Goal: Check status: Check status

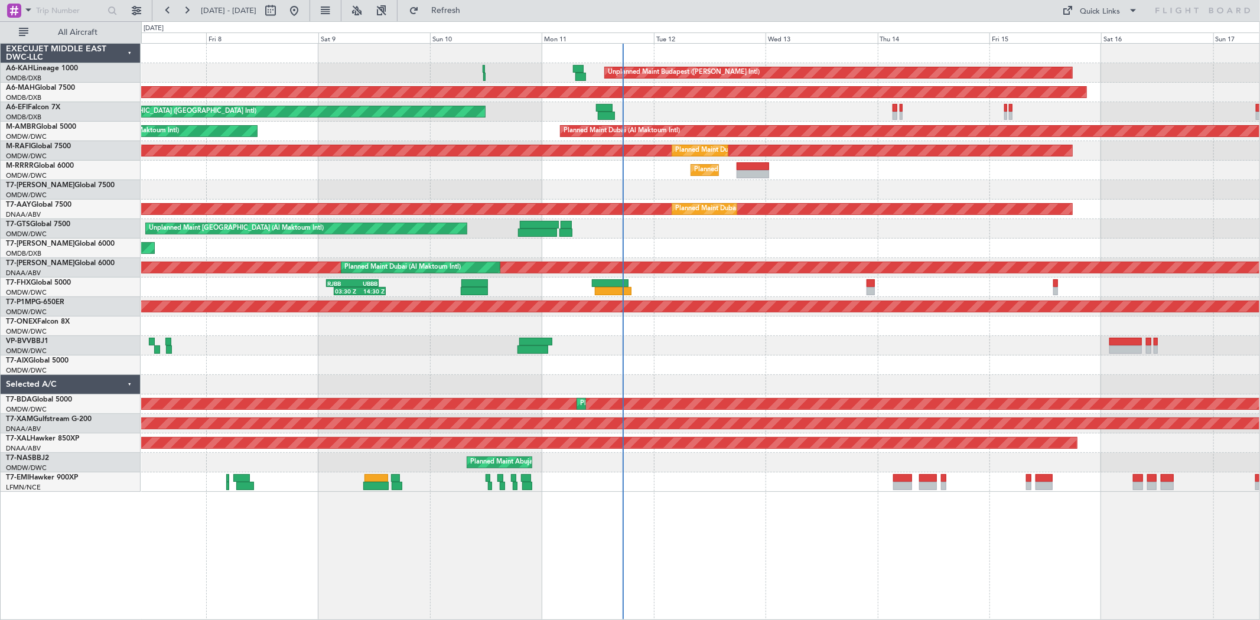
click at [660, 114] on div "Unplanned Maint [GEOGRAPHIC_DATA] ([GEOGRAPHIC_DATA] Intl)" at bounding box center [700, 111] width 1118 height 19
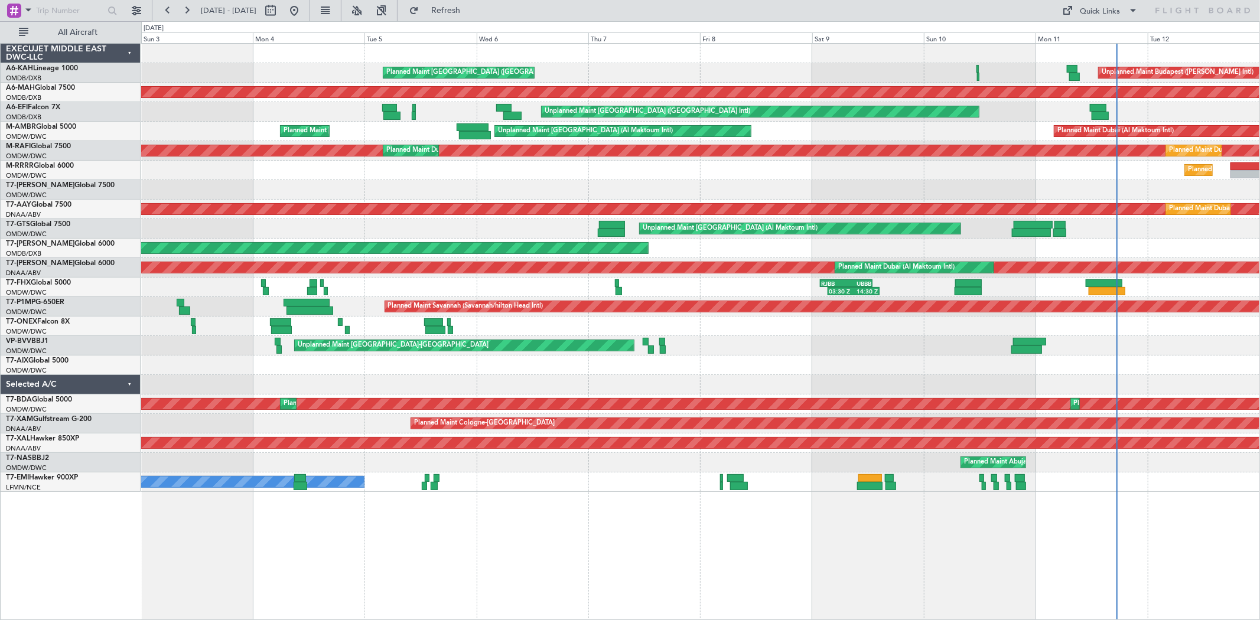
click at [1099, 99] on div "Unplanned Maint Budapest ([PERSON_NAME] Intl) Planned Maint [GEOGRAPHIC_DATA] (…" at bounding box center [700, 268] width 1118 height 448
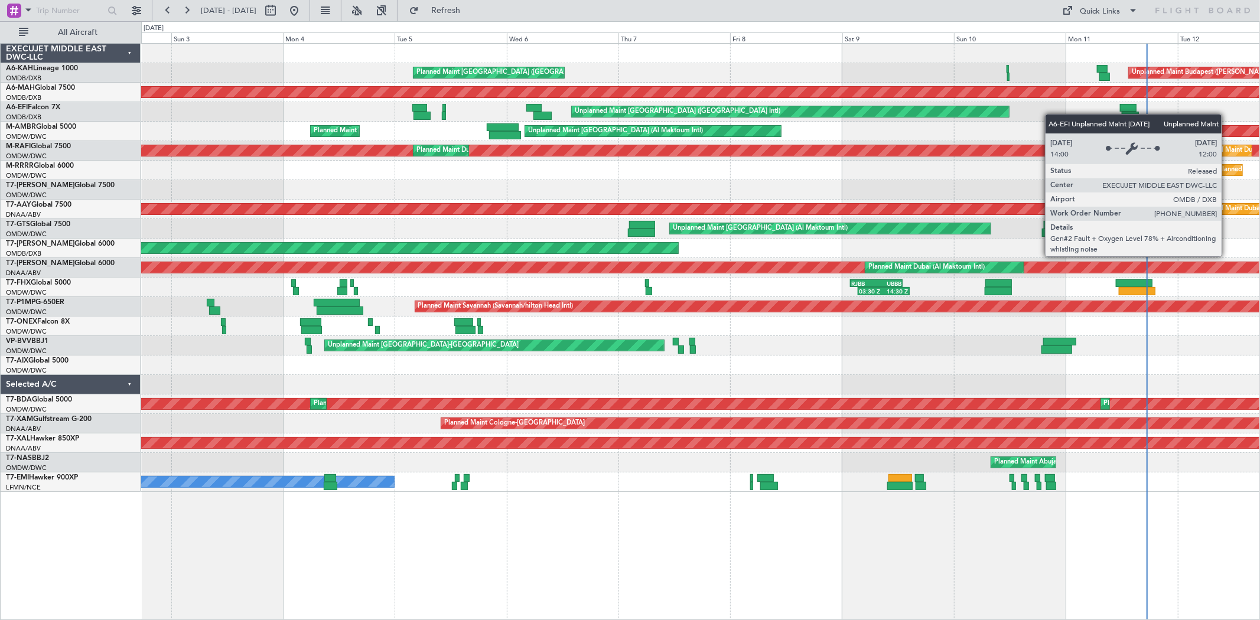
click at [597, 127] on div "Unplanned Maint Budapest ([PERSON_NAME] Intl) Planned Maint [GEOGRAPHIC_DATA] (…" at bounding box center [700, 268] width 1118 height 448
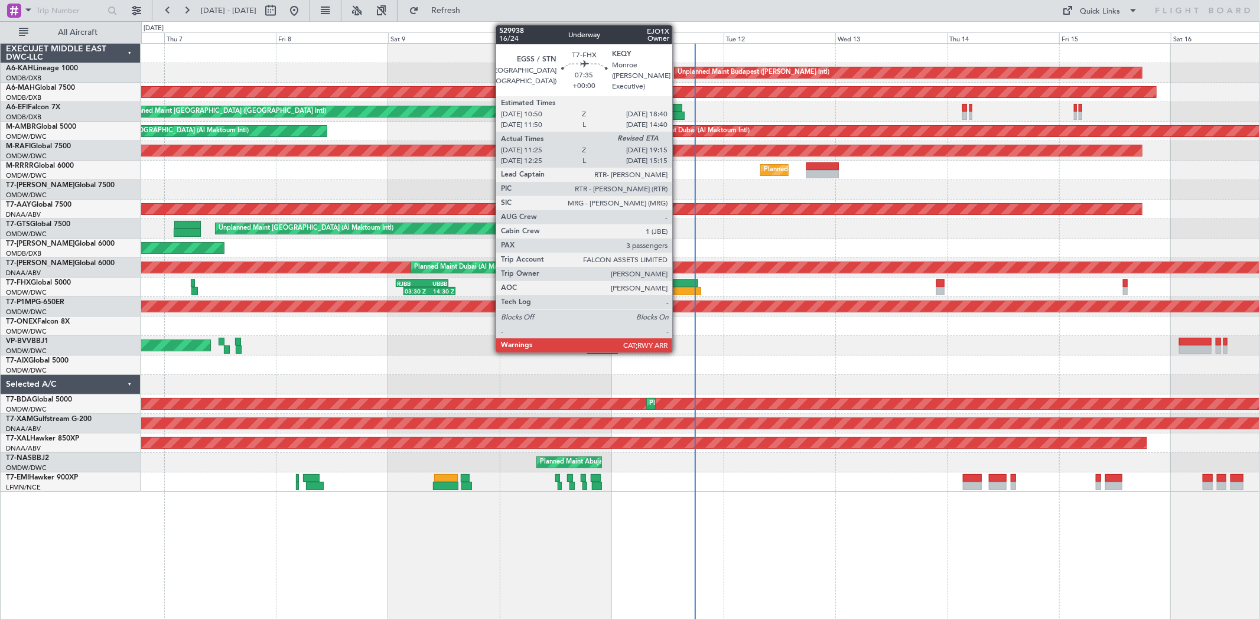
click at [678, 287] on div at bounding box center [683, 291] width 37 height 8
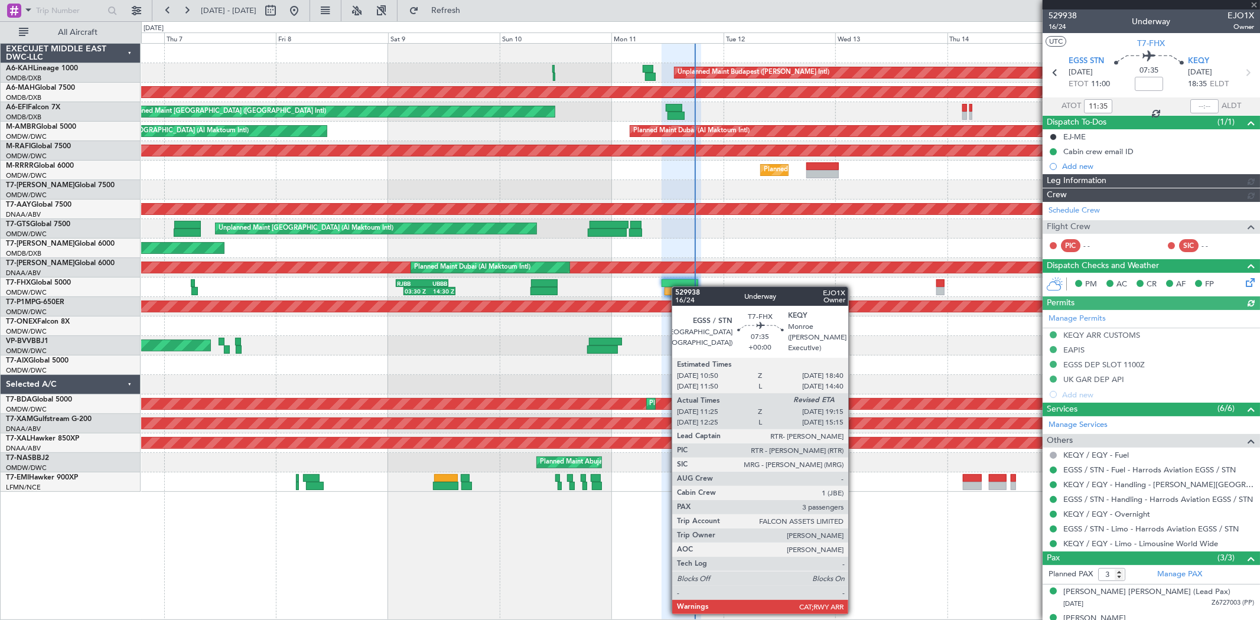
type input "[PERSON_NAME] (SYS)"
type input "7003"
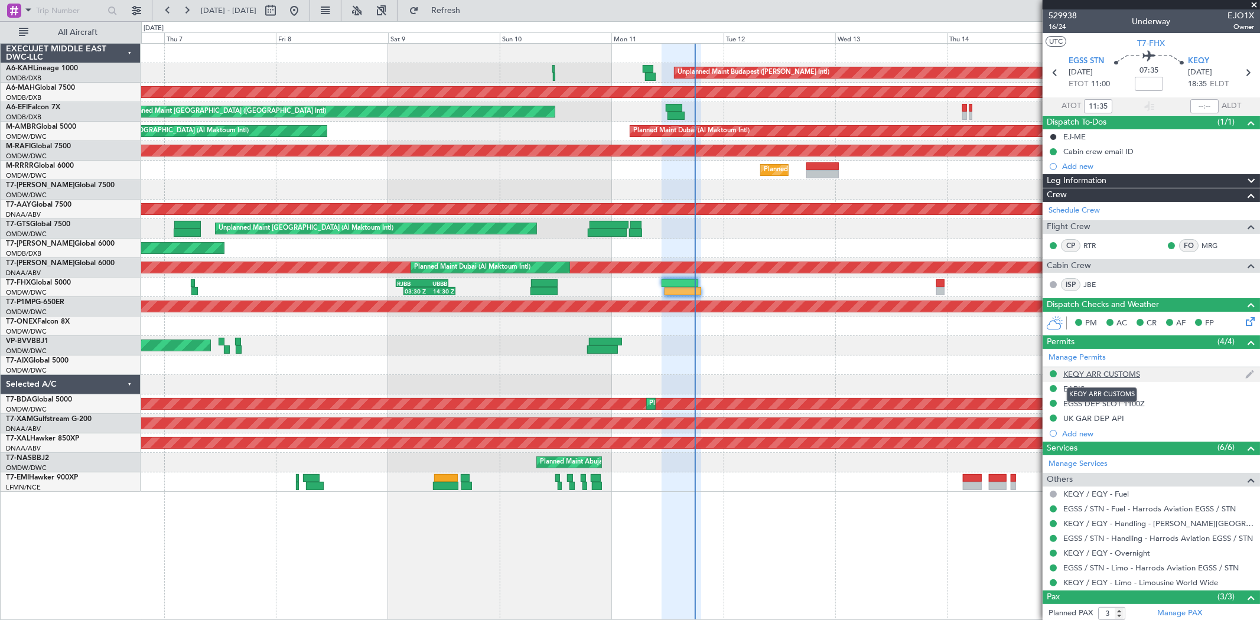
click at [1102, 375] on div "KEQY ARR CUSTOMS" at bounding box center [1101, 374] width 77 height 10
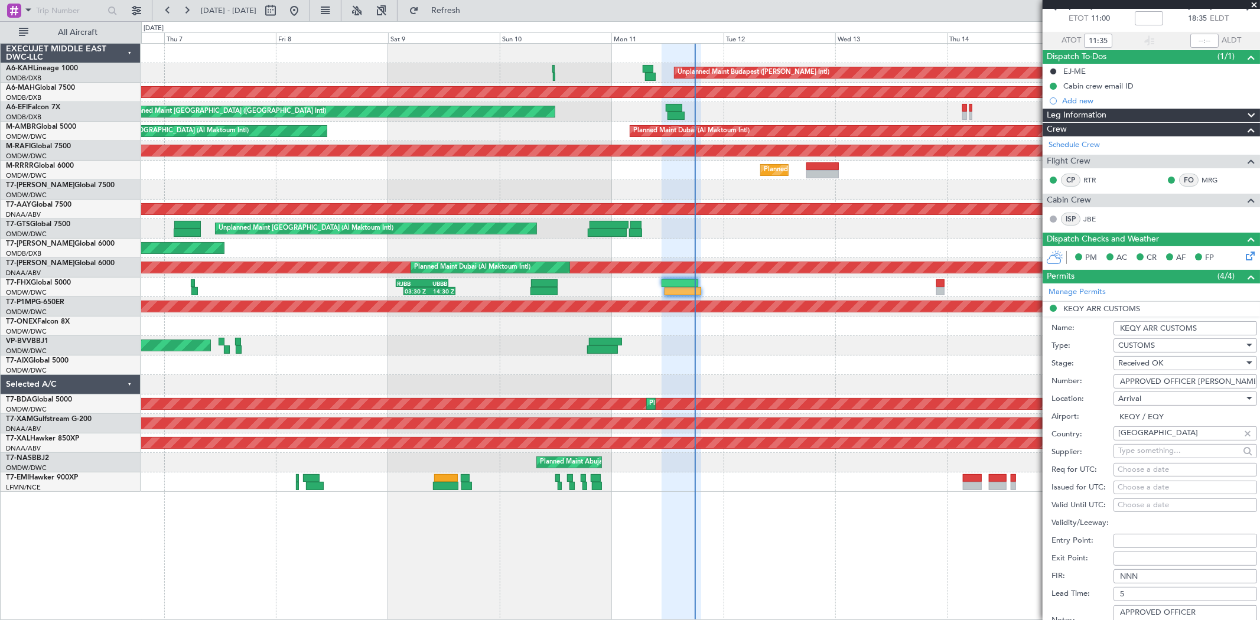
scroll to position [393, 0]
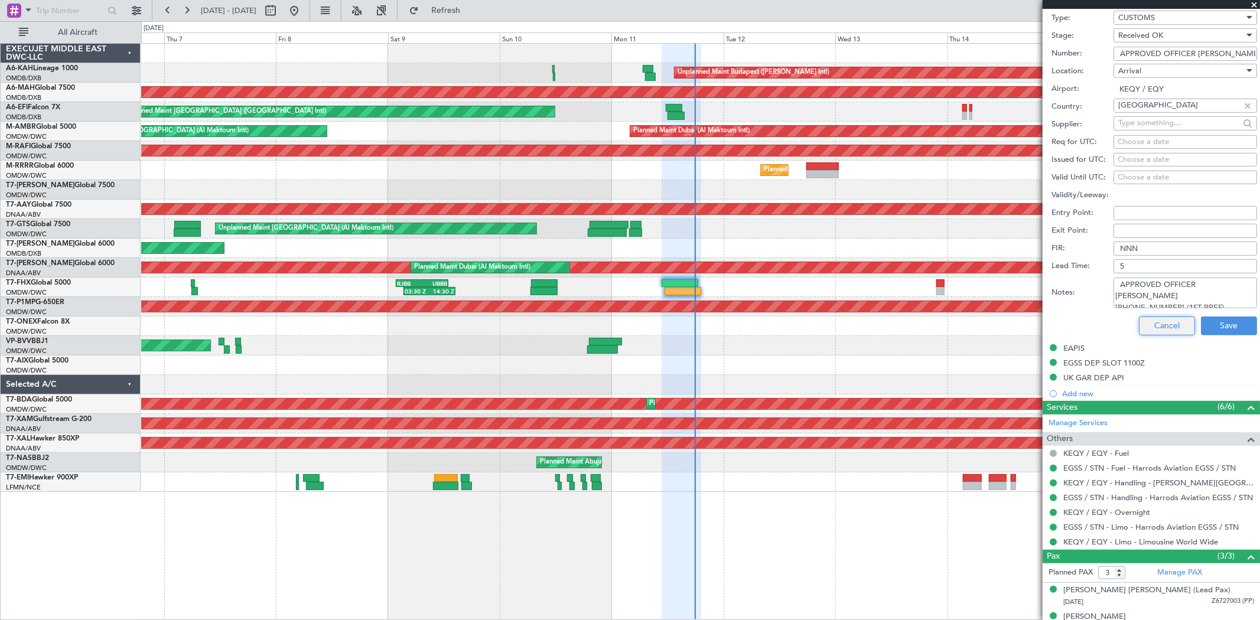
click at [1160, 325] on button "Cancel" at bounding box center [1167, 326] width 56 height 19
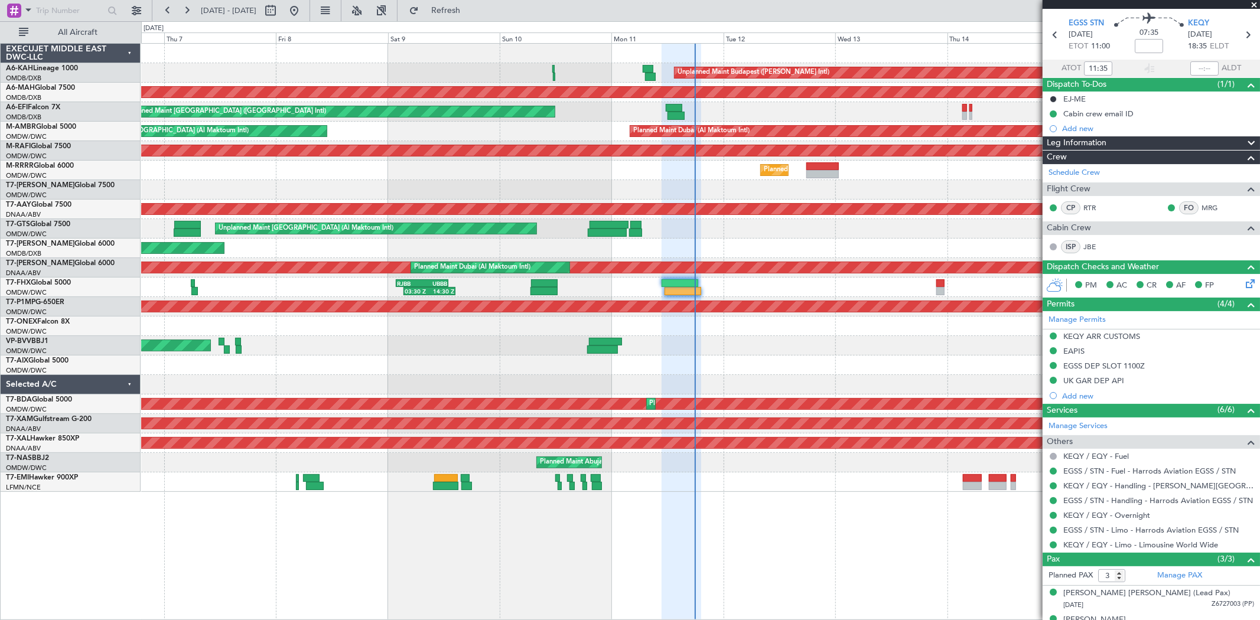
scroll to position [0, 0]
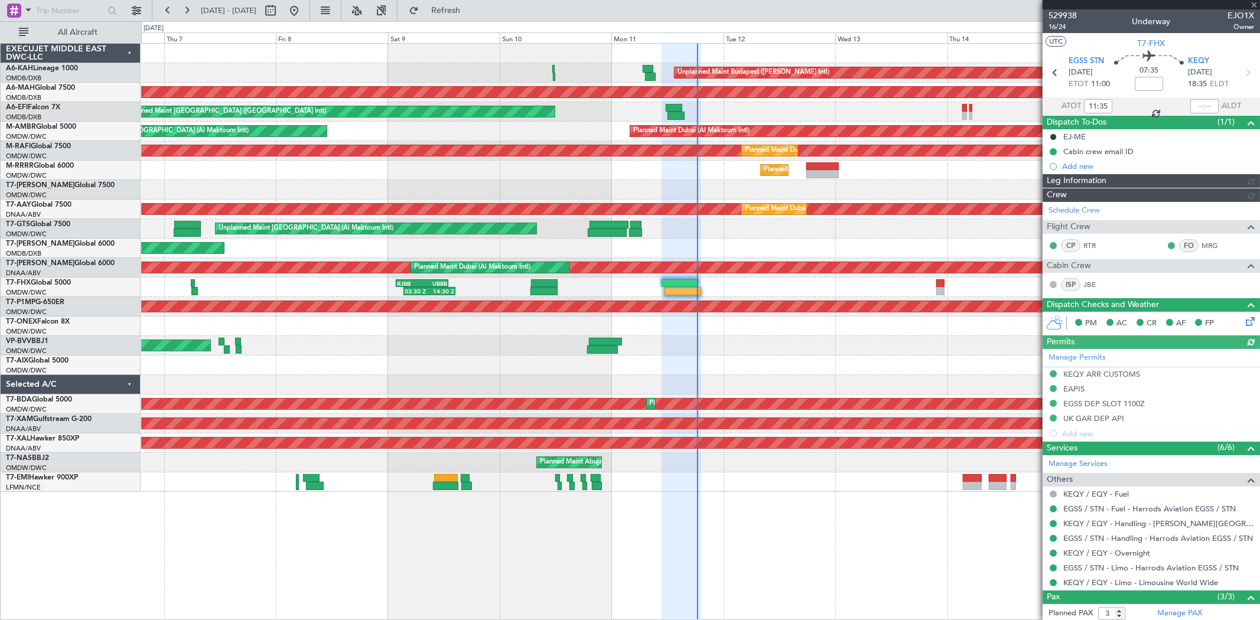
type input "[PERSON_NAME] (SYS)"
type input "7003"
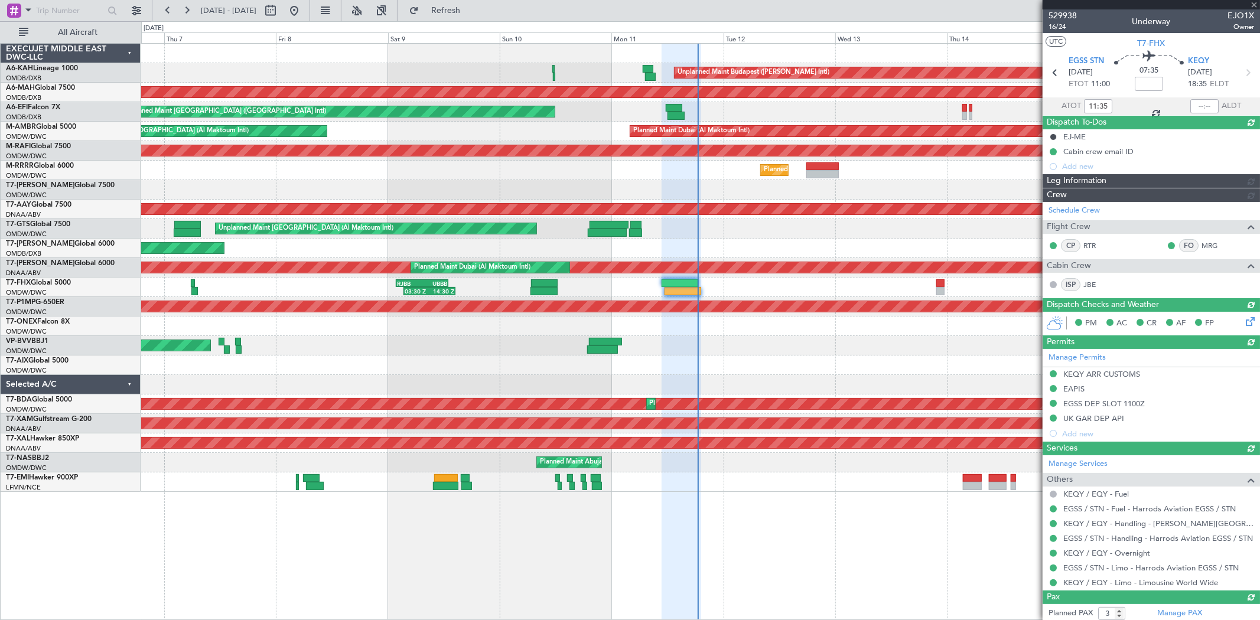
click at [1083, 54] on section "EGSS STN [DATE] ETOT 11:00 07:35 KEQY [DATE] 18:35 ELDT" at bounding box center [1151, 74] width 217 height 47
type input "[PERSON_NAME] (SYS)"
type input "7003"
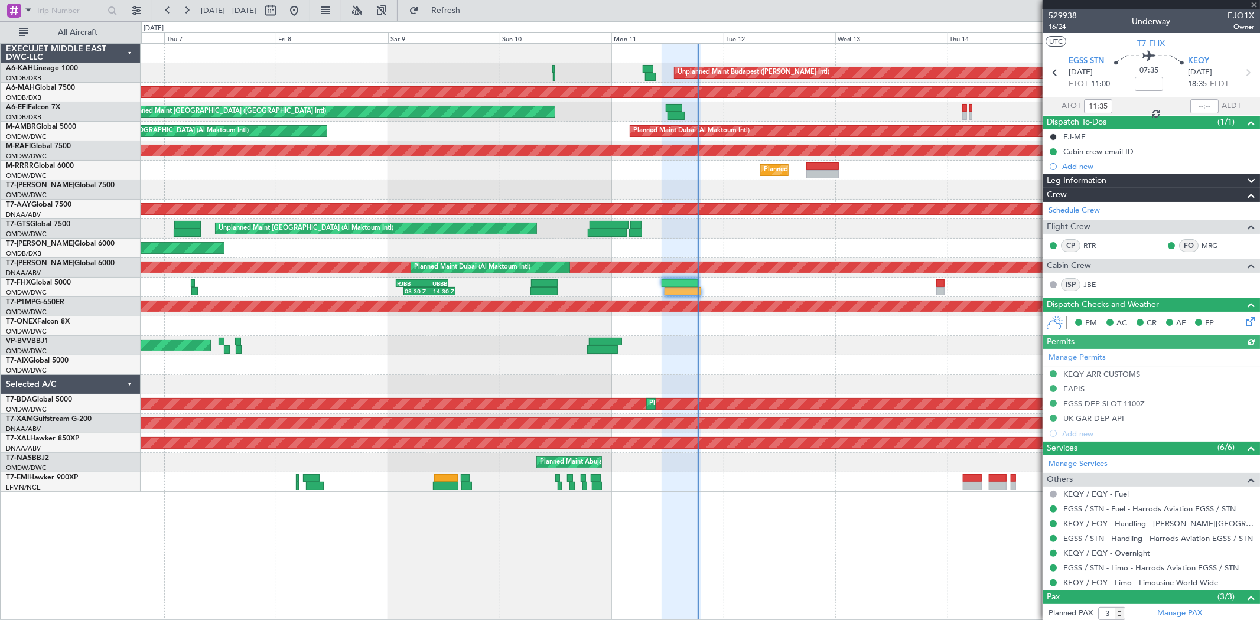
click at [1085, 59] on span "EGSS STN" at bounding box center [1086, 62] width 35 height 12
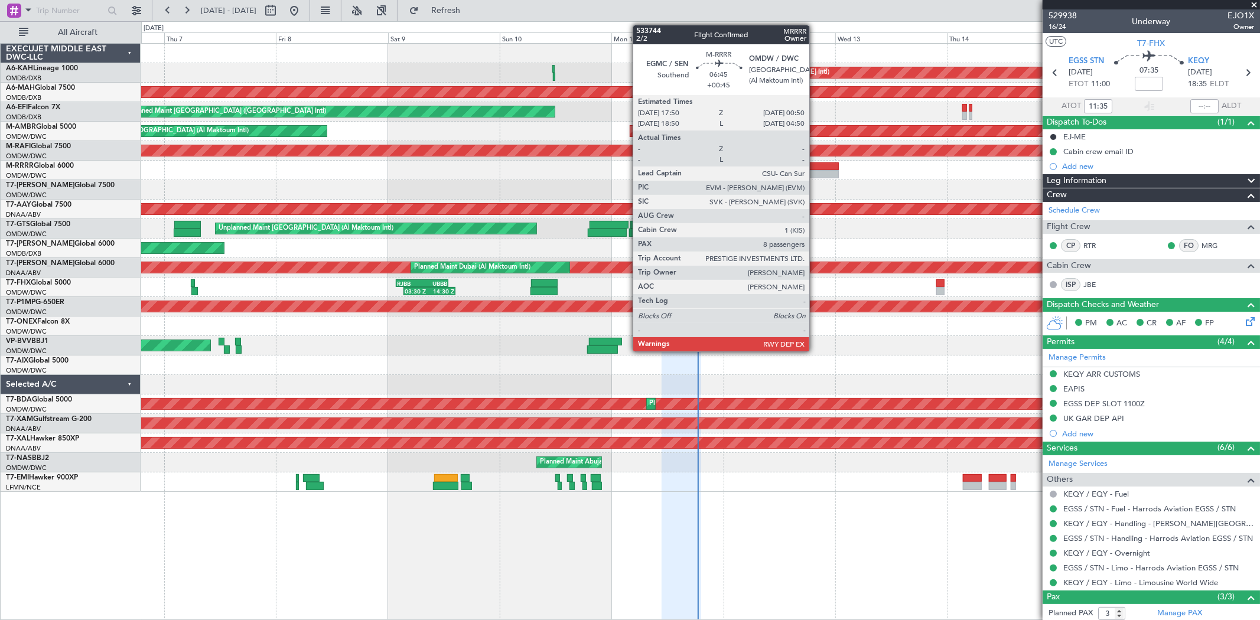
click at [815, 178] on div at bounding box center [822, 174] width 33 height 8
click at [818, 176] on div at bounding box center [822, 174] width 33 height 8
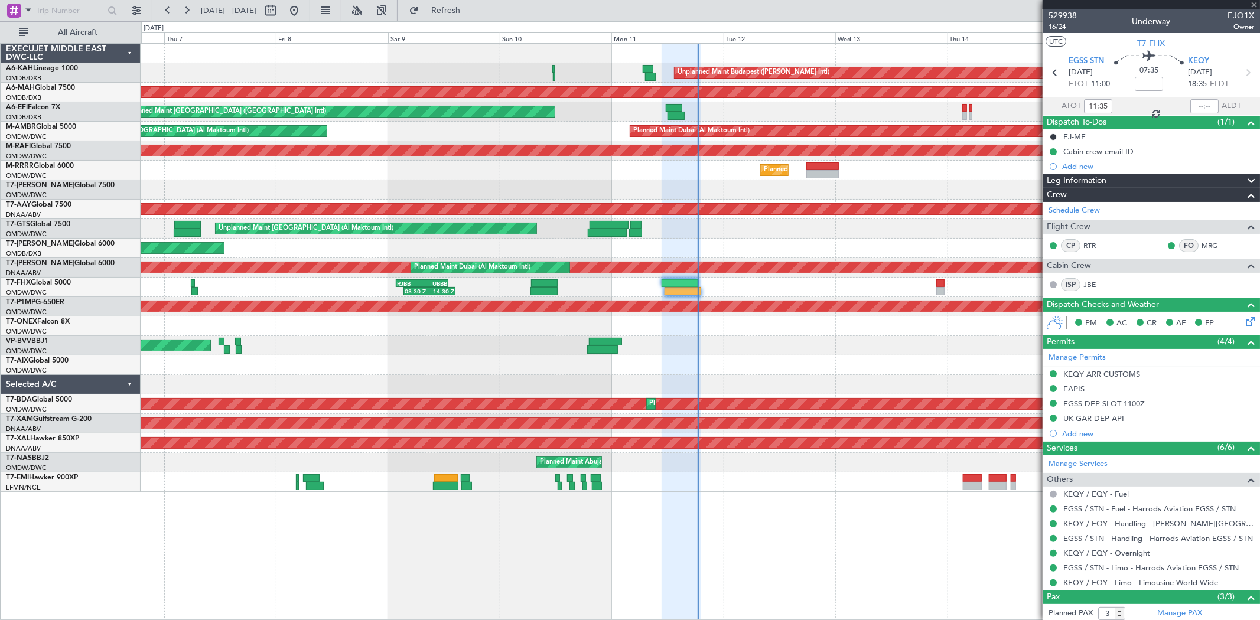
type input "+00:45"
type input "8"
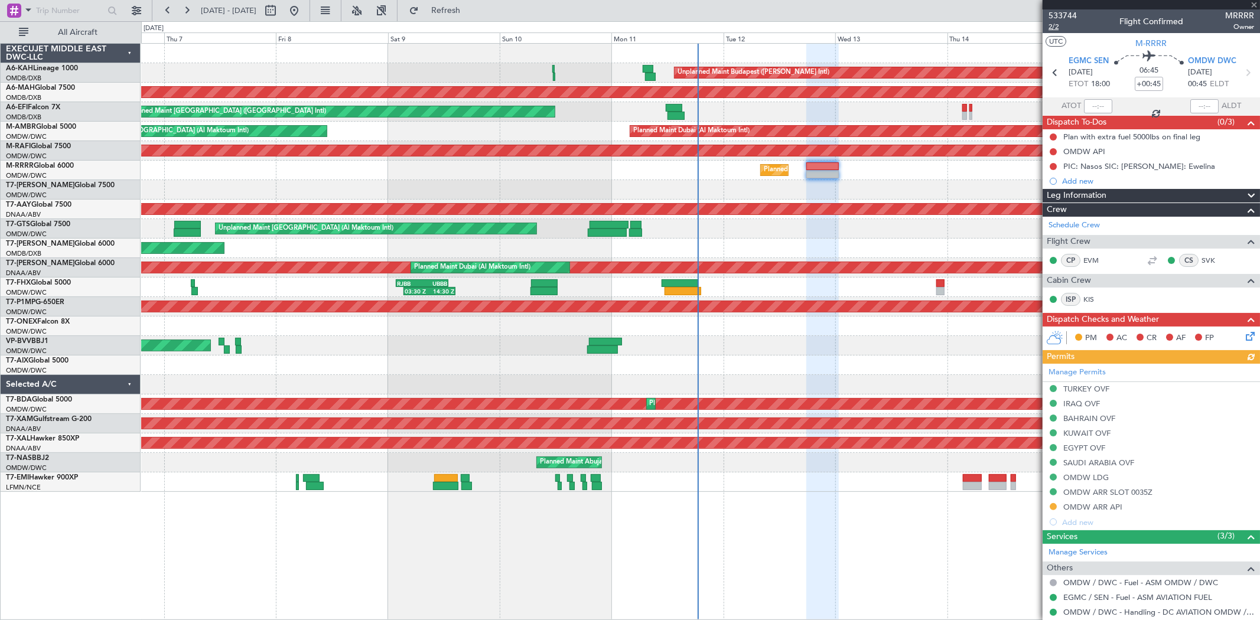
click at [1060, 31] on span "2/2" at bounding box center [1063, 27] width 28 height 10
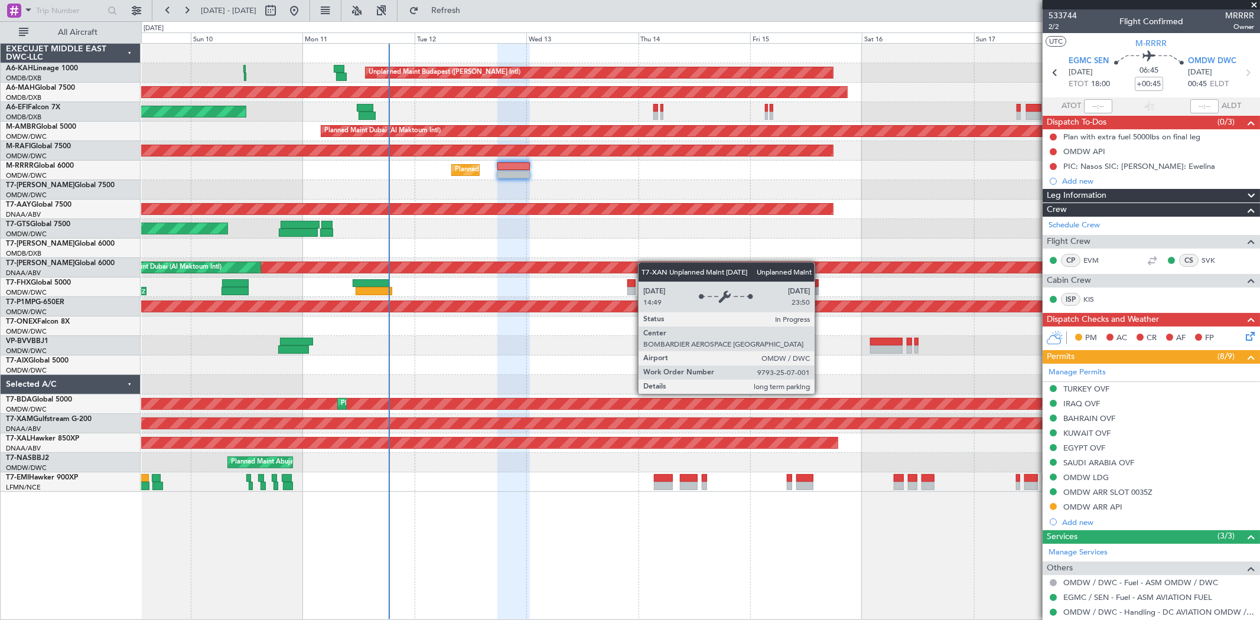
click at [517, 263] on div "Unplanned Maint Budapest ([PERSON_NAME] Intl) Planned Maint [GEOGRAPHIC_DATA] (…" at bounding box center [700, 268] width 1118 height 448
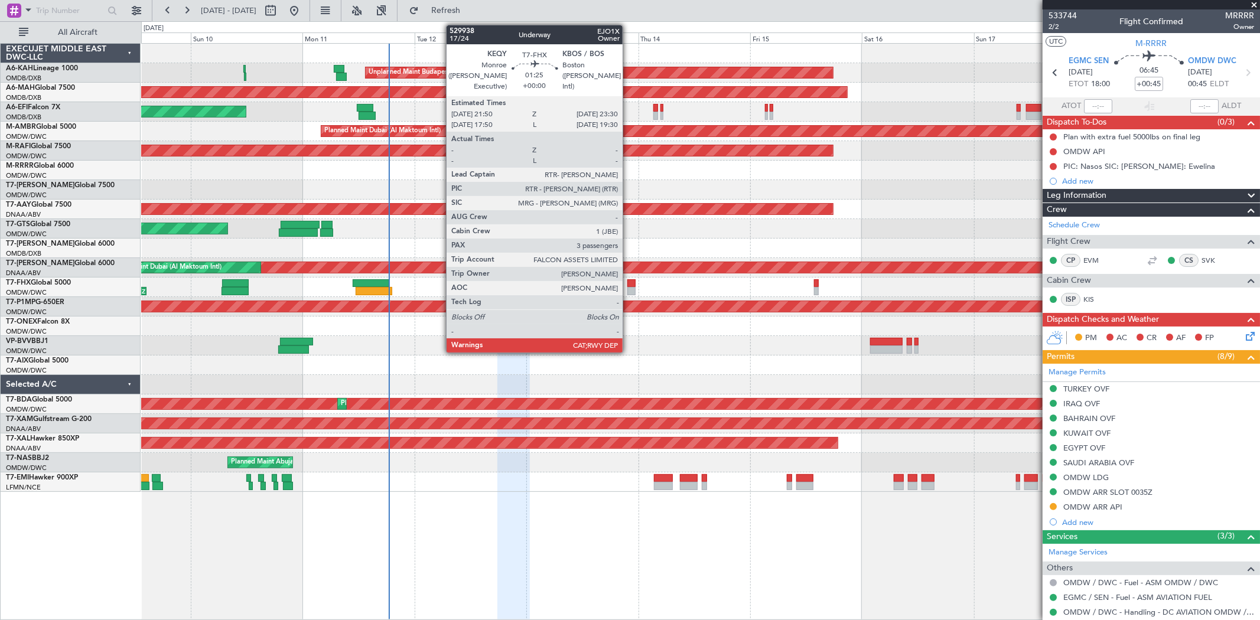
click at [629, 292] on div at bounding box center [631, 291] width 8 height 8
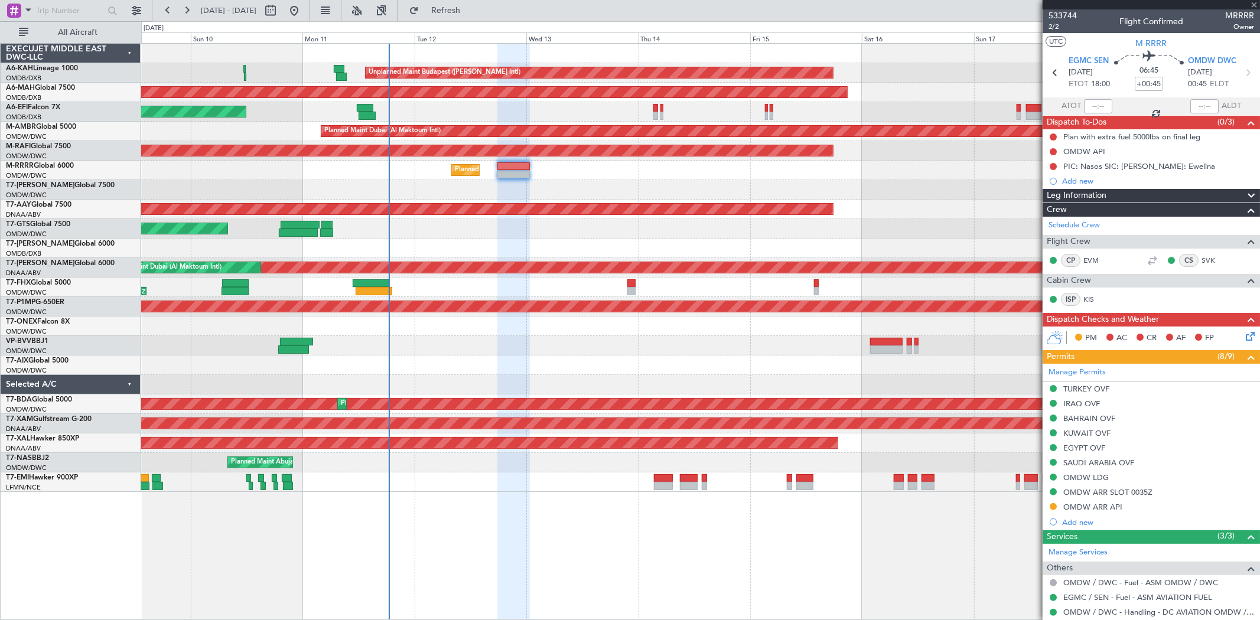
type input "3"
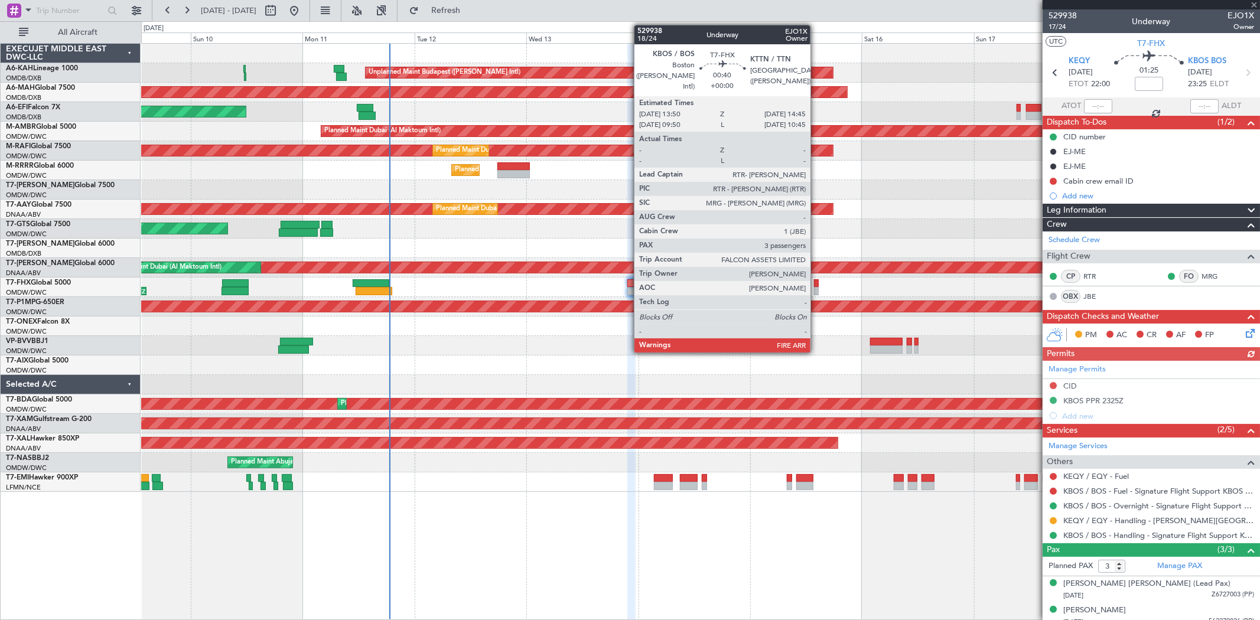
click at [816, 288] on div at bounding box center [816, 291] width 5 height 8
